Goal: Find specific page/section: Find specific page/section

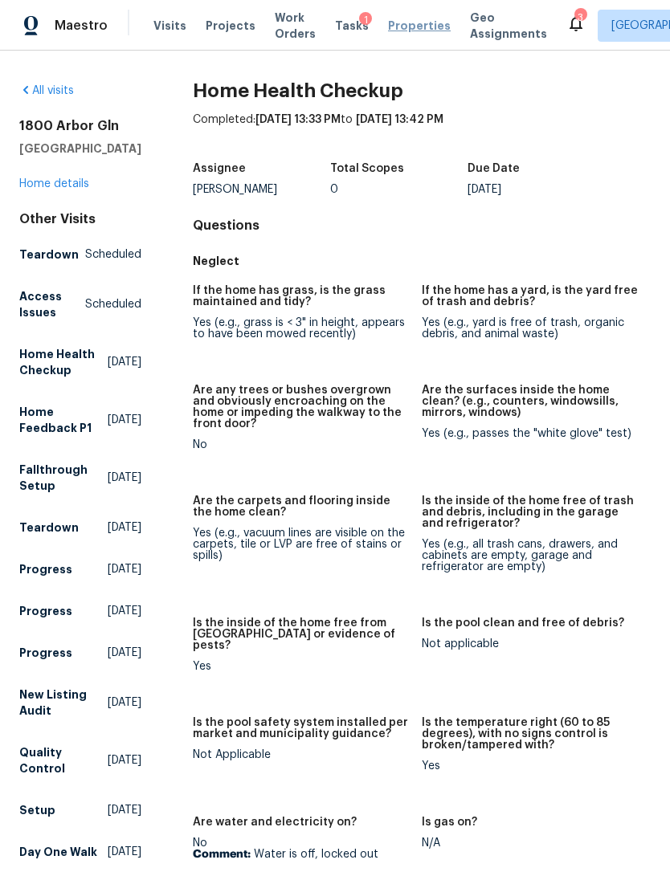
click at [388, 24] on span "Properties" at bounding box center [419, 26] width 63 height 16
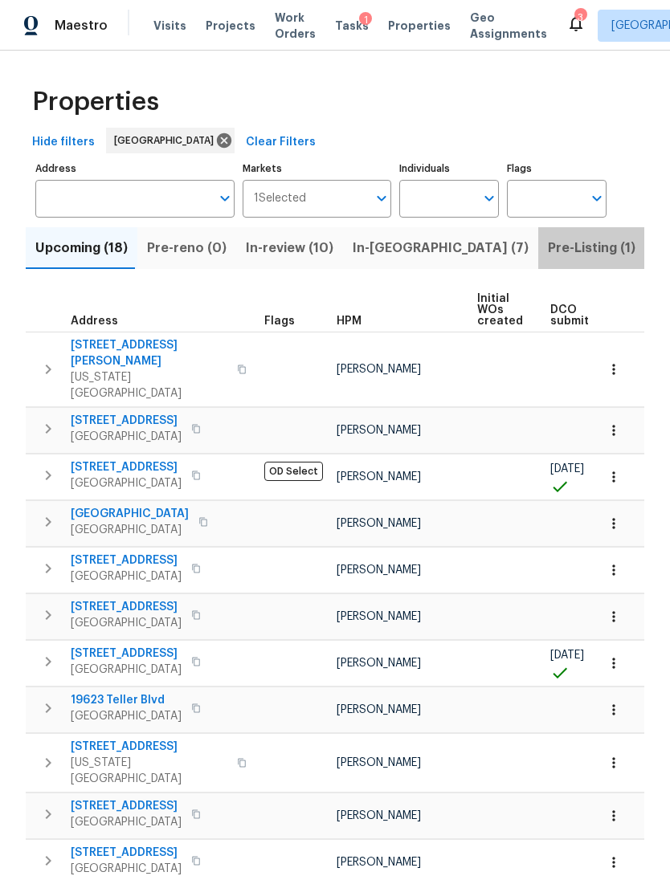
click at [548, 247] on span "Pre-Listing (1)" at bounding box center [592, 248] width 88 height 22
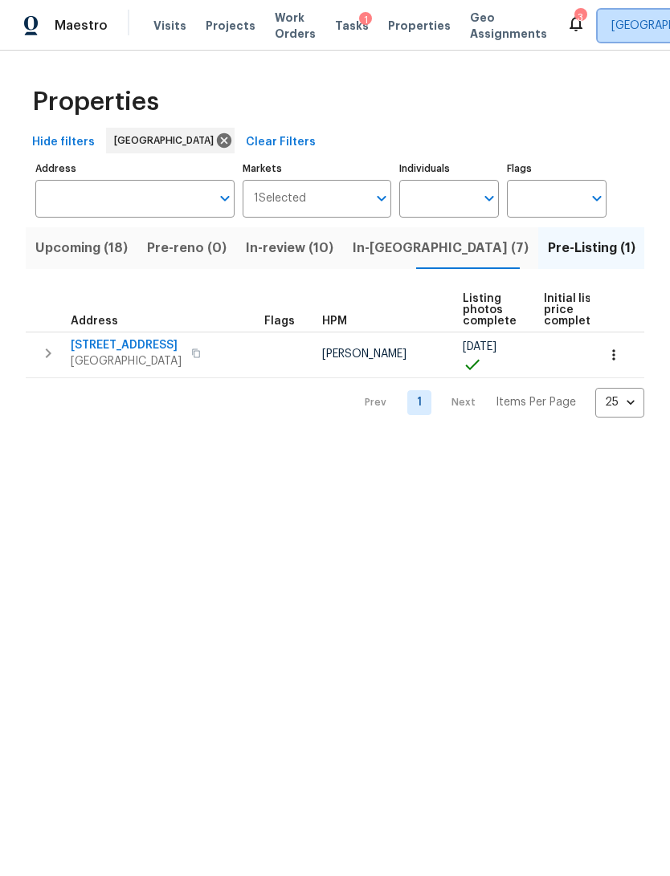
click at [613, 23] on span "[GEOGRAPHIC_DATA]" at bounding box center [666, 26] width 111 height 16
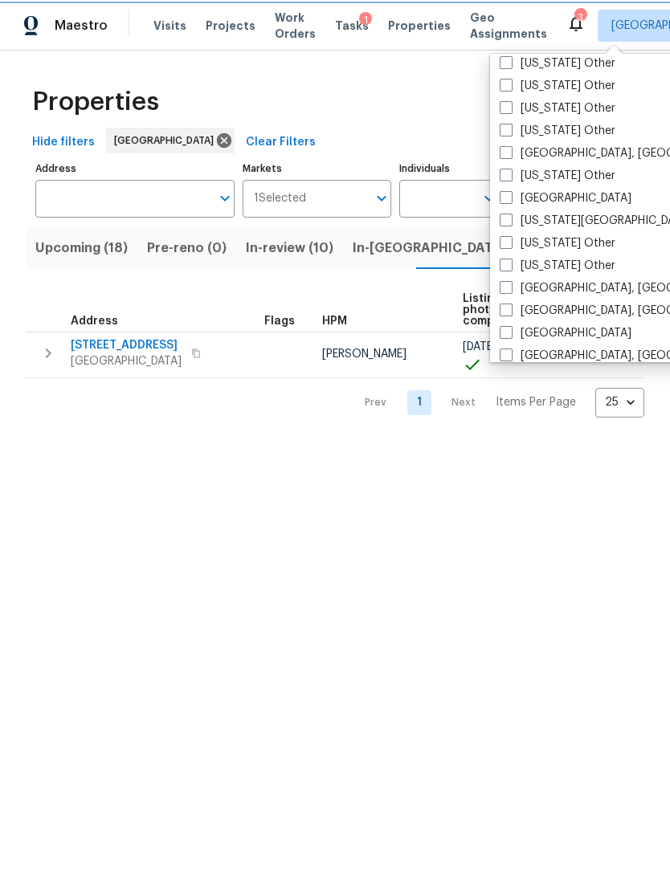
scroll to position [840, 0]
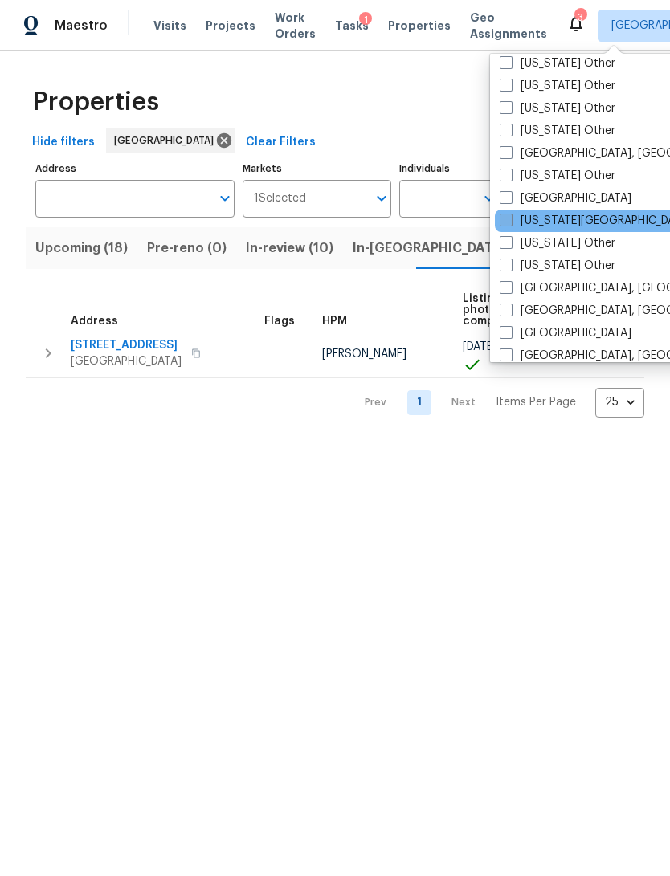
click at [565, 224] on label "[US_STATE][GEOGRAPHIC_DATA]" at bounding box center [595, 221] width 192 height 16
click at [510, 223] on input "[US_STATE][GEOGRAPHIC_DATA]" at bounding box center [504, 218] width 10 height 10
checkbox input "true"
click at [88, 443] on html "Maestro Visits Projects Work Orders Tasks 1 Properties Geo Assignments 18 [GEOG…" at bounding box center [335, 221] width 670 height 443
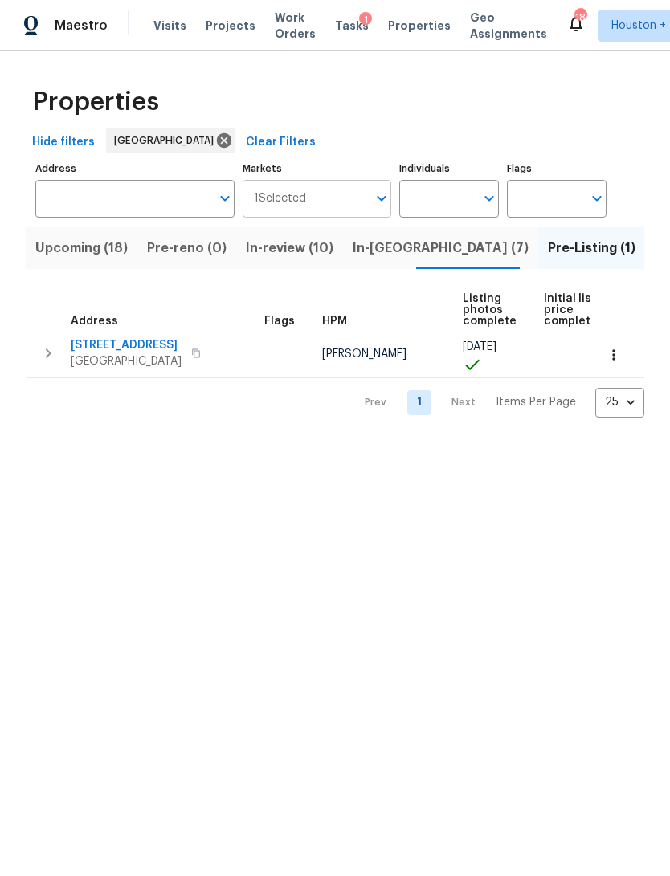
click at [334, 202] on input "Markets" at bounding box center [337, 199] width 62 height 38
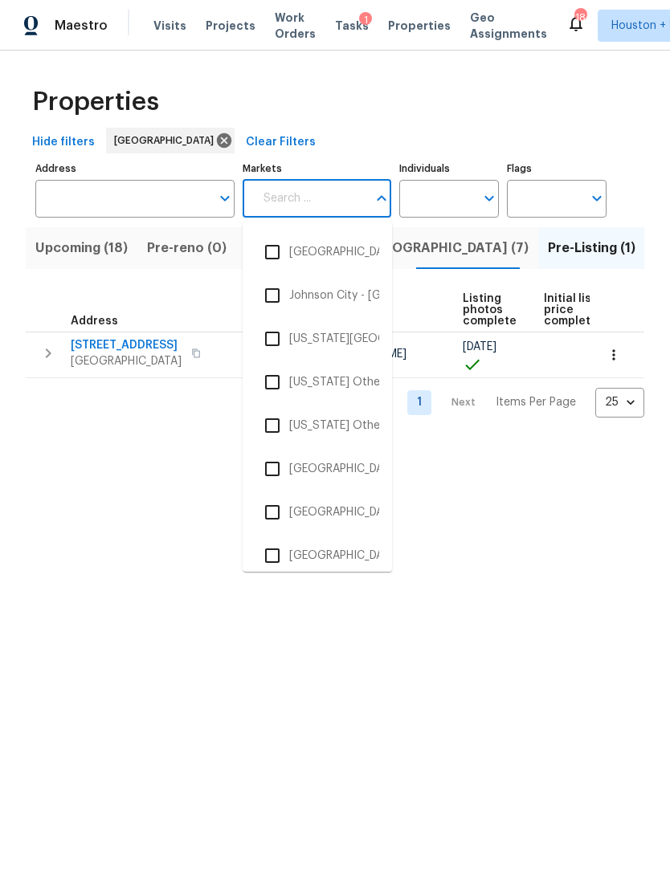
scroll to position [2175, 0]
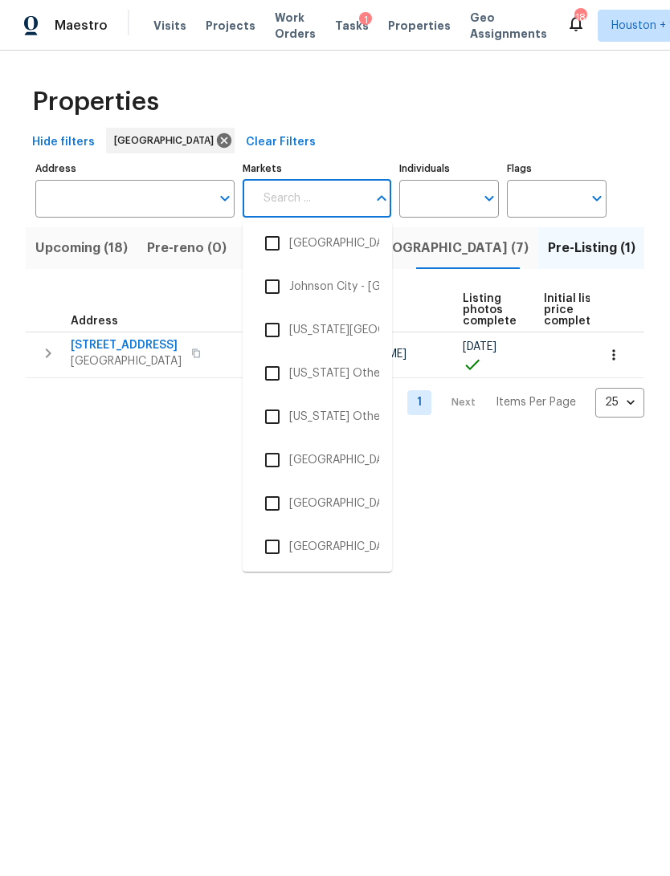
click at [338, 341] on li "[US_STATE][GEOGRAPHIC_DATA]" at bounding box center [317, 330] width 124 height 34
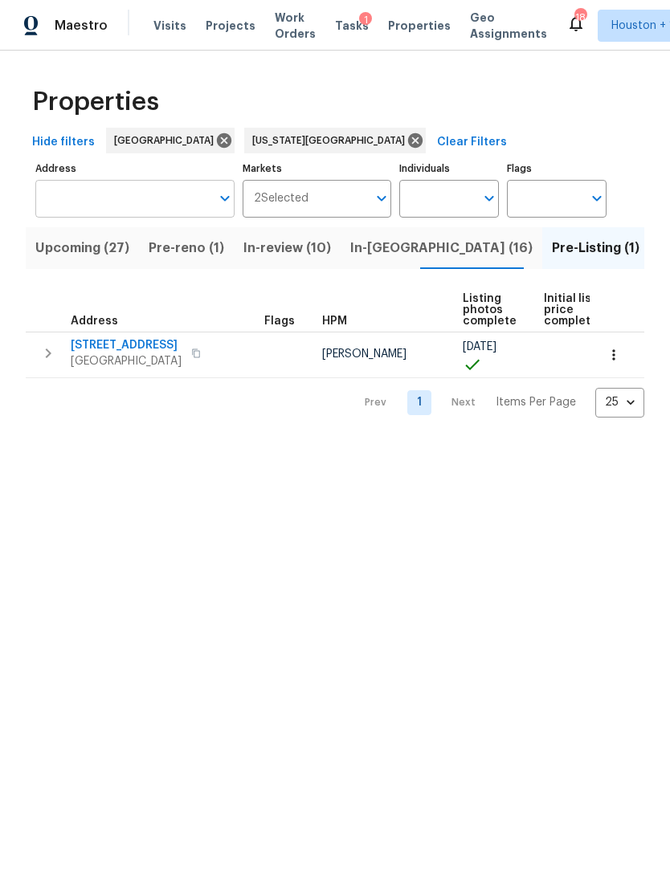
click at [164, 204] on input "Address" at bounding box center [122, 199] width 175 height 38
type input "s alcan"
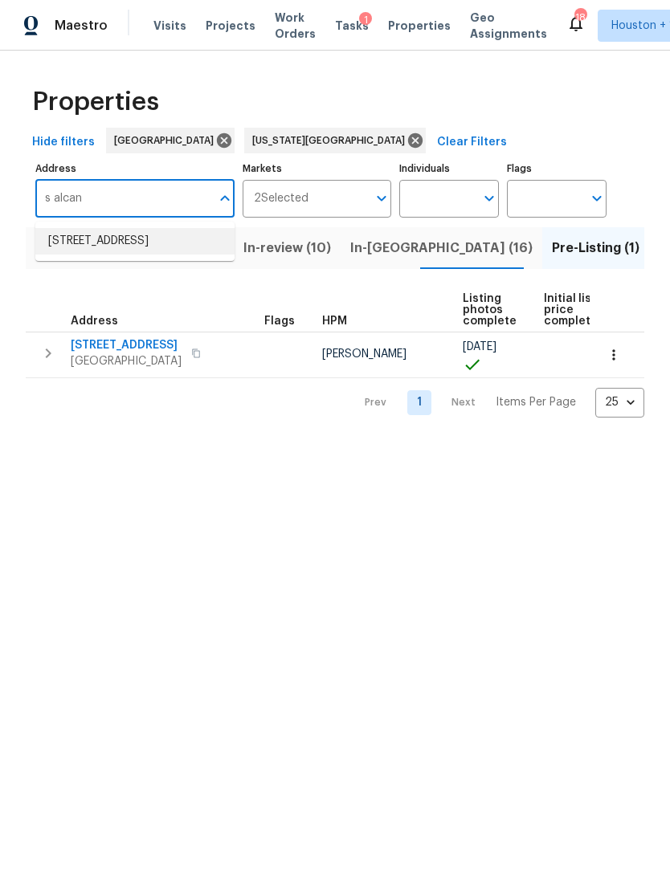
click at [121, 246] on li "[STREET_ADDRESS]" at bounding box center [134, 241] width 199 height 26
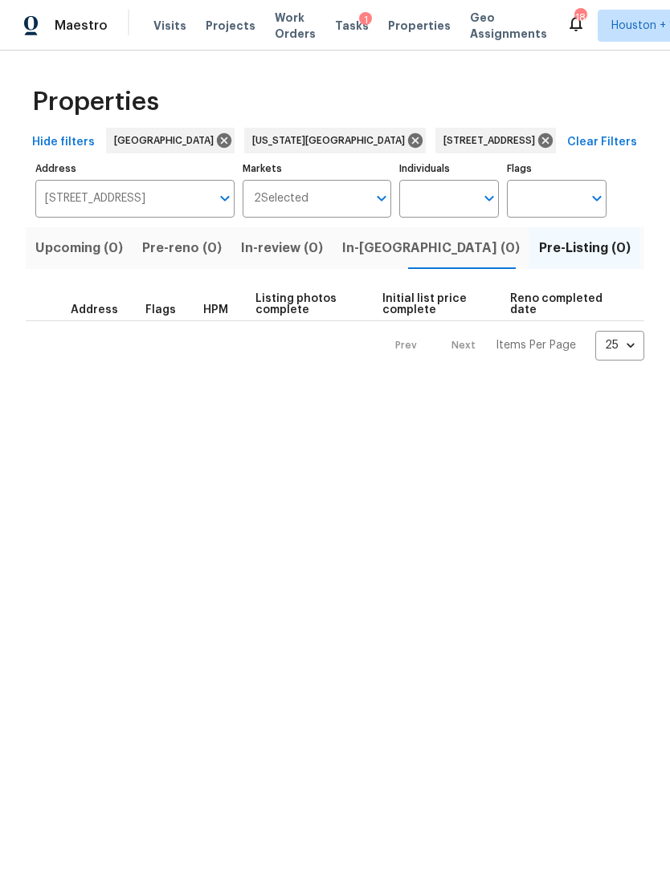
click at [650, 255] on span "Listed (1)" at bounding box center [679, 248] width 58 height 22
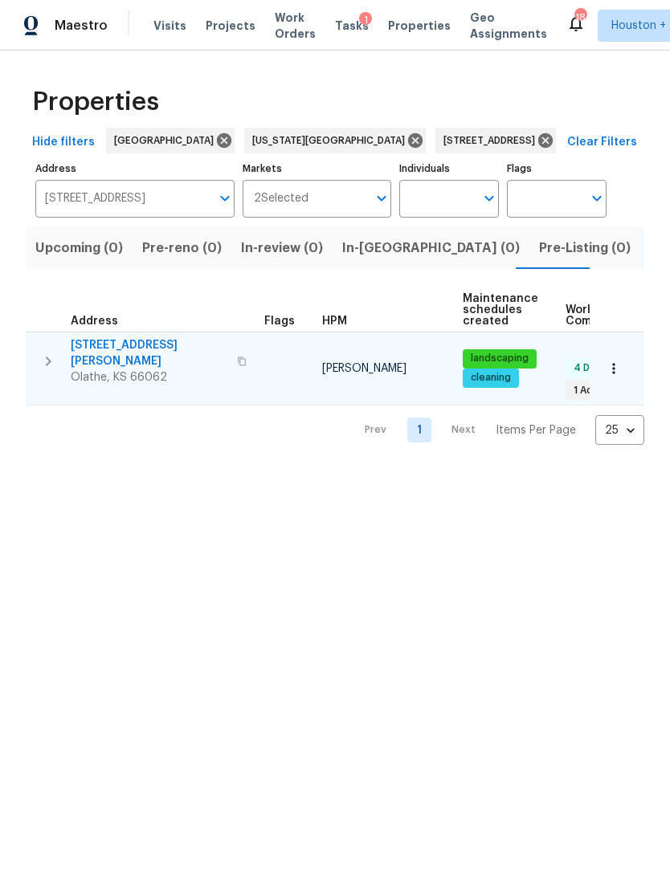
click at [105, 369] on span "Olathe, KS 66062" at bounding box center [149, 377] width 157 height 16
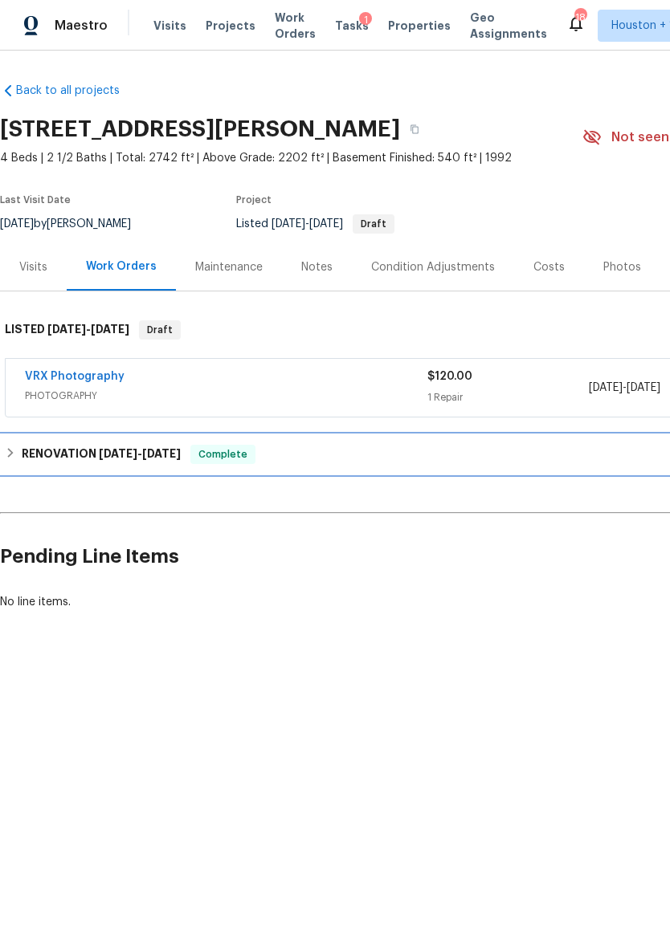
click at [47, 452] on h6 "RENOVATION 8/28/25 - 9/12/25" at bounding box center [101, 454] width 159 height 19
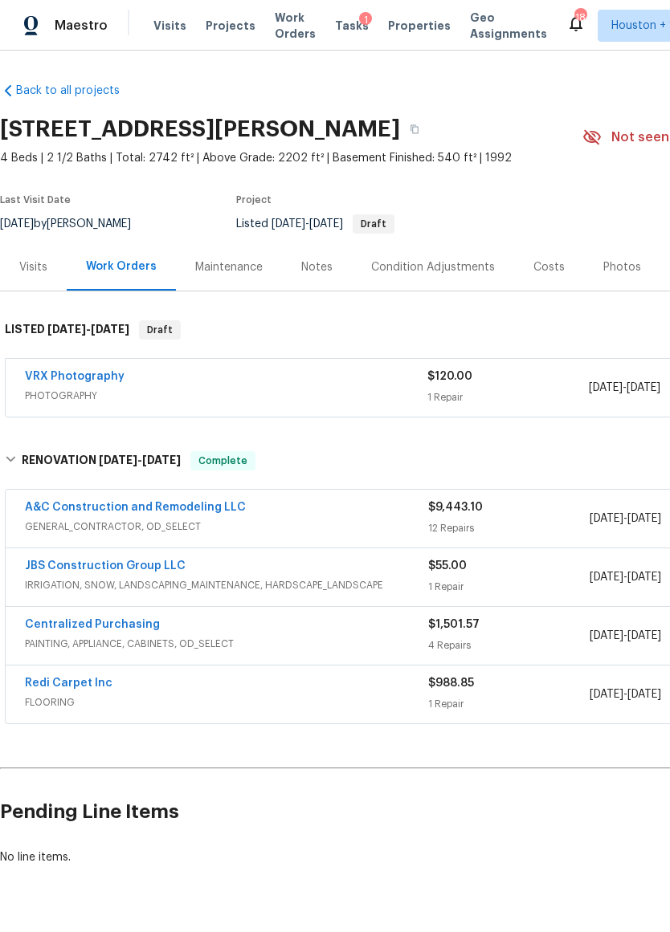
click at [392, 515] on div "A&C Construction and Remodeling LLC" at bounding box center [226, 508] width 403 height 19
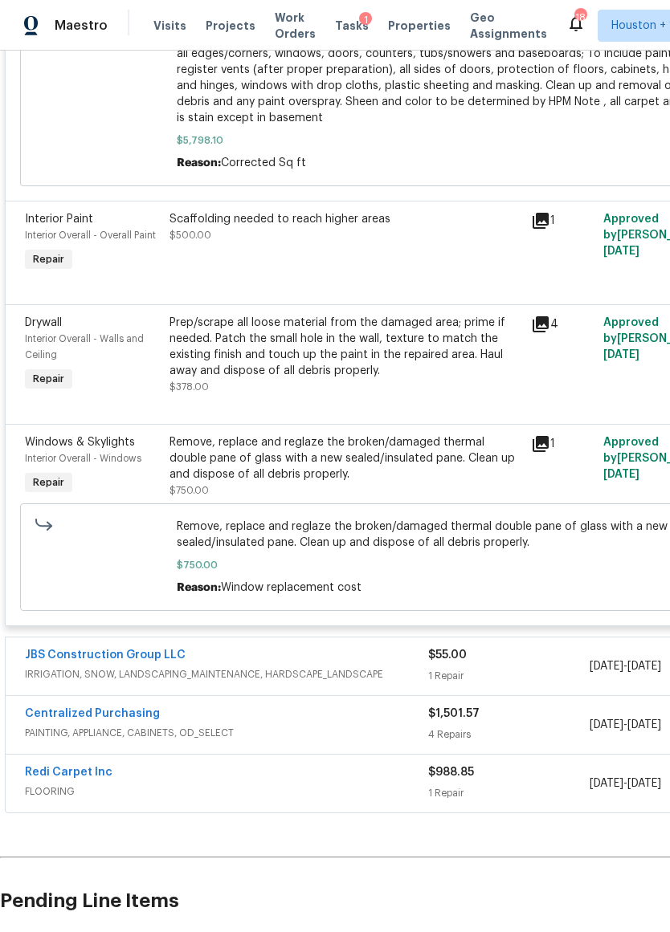
scroll to position [2232, 0]
